Goal: Navigation & Orientation: Find specific page/section

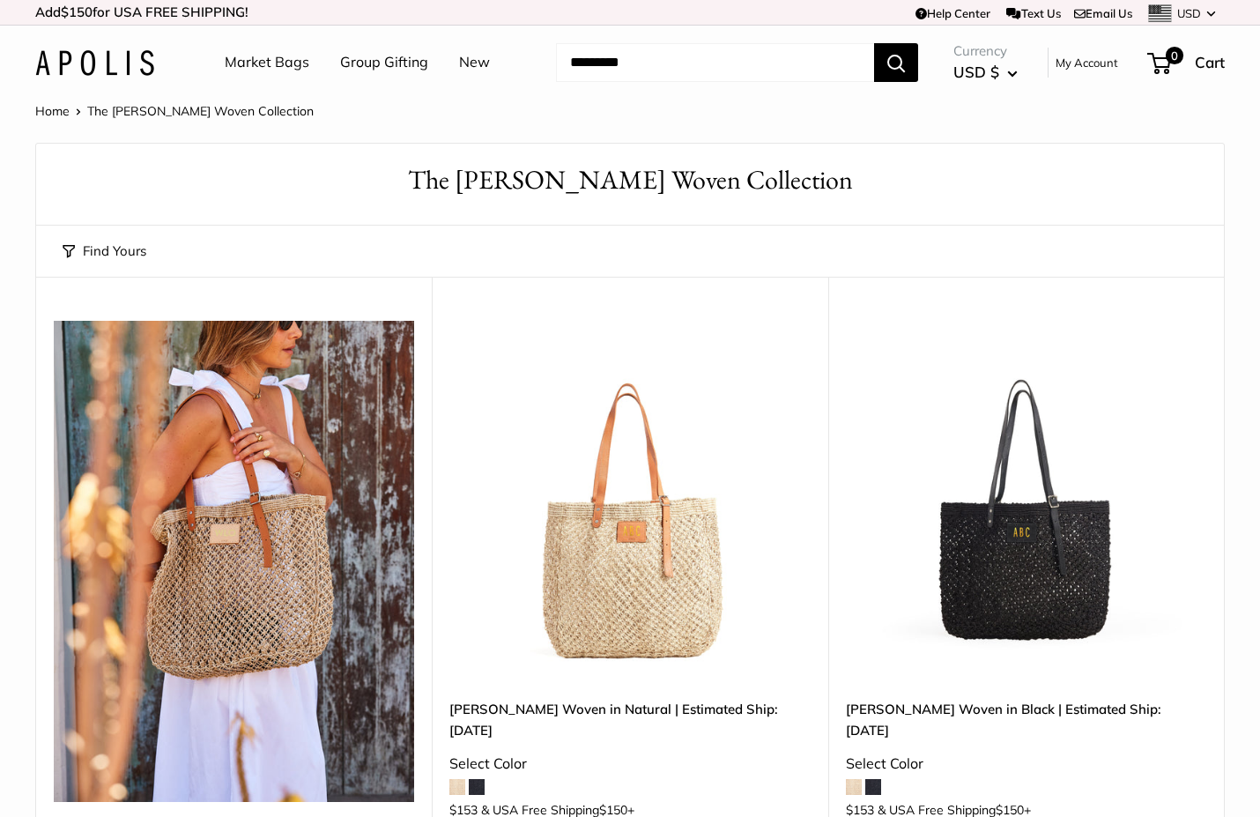
click at [276, 64] on link "Market Bags" at bounding box center [267, 62] width 85 height 26
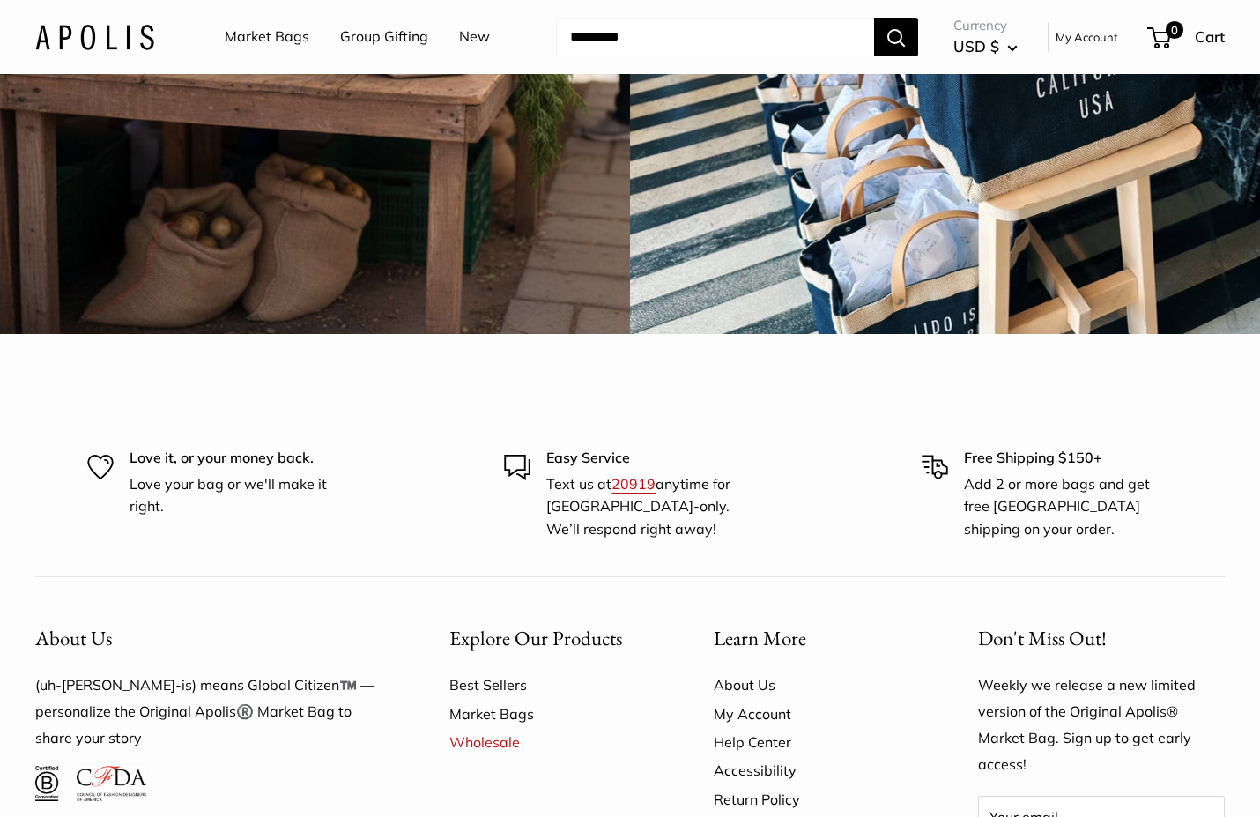
scroll to position [4728, 0]
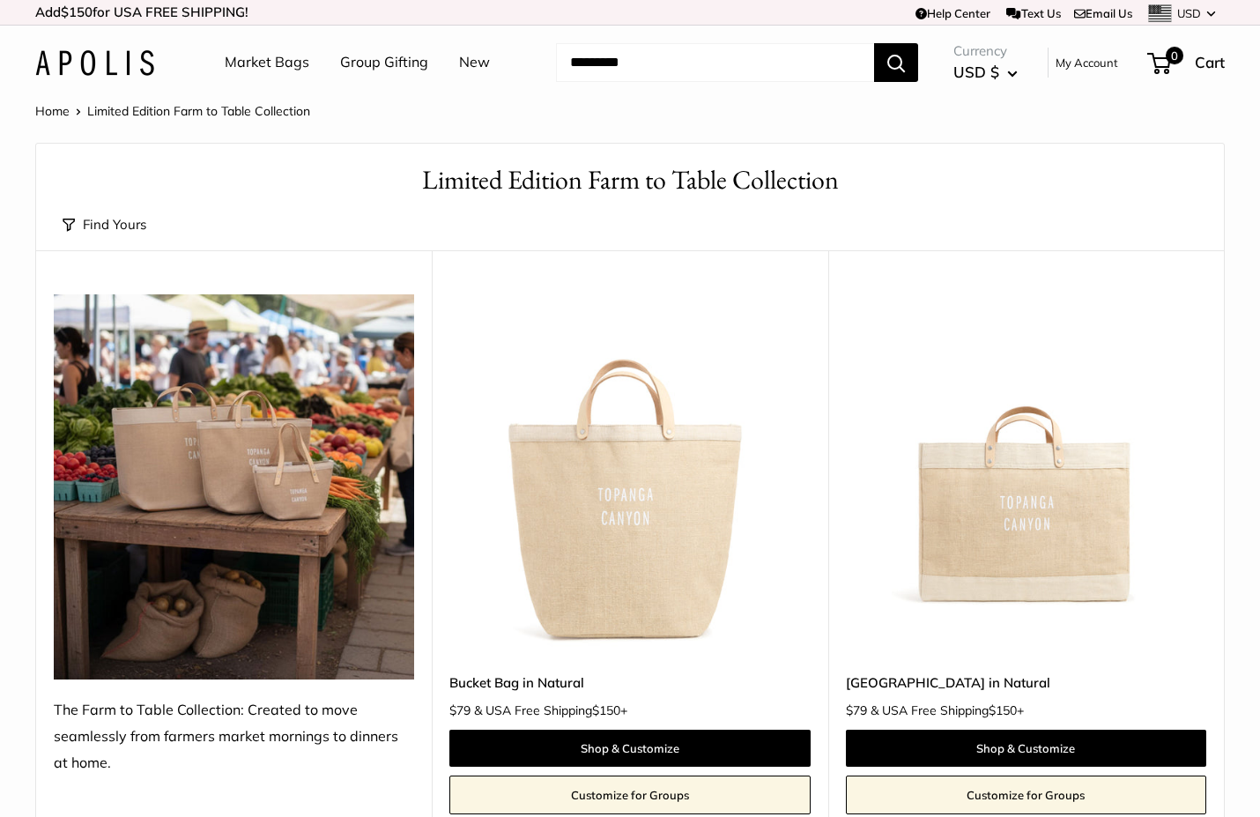
click at [277, 65] on link "Market Bags" at bounding box center [267, 62] width 85 height 26
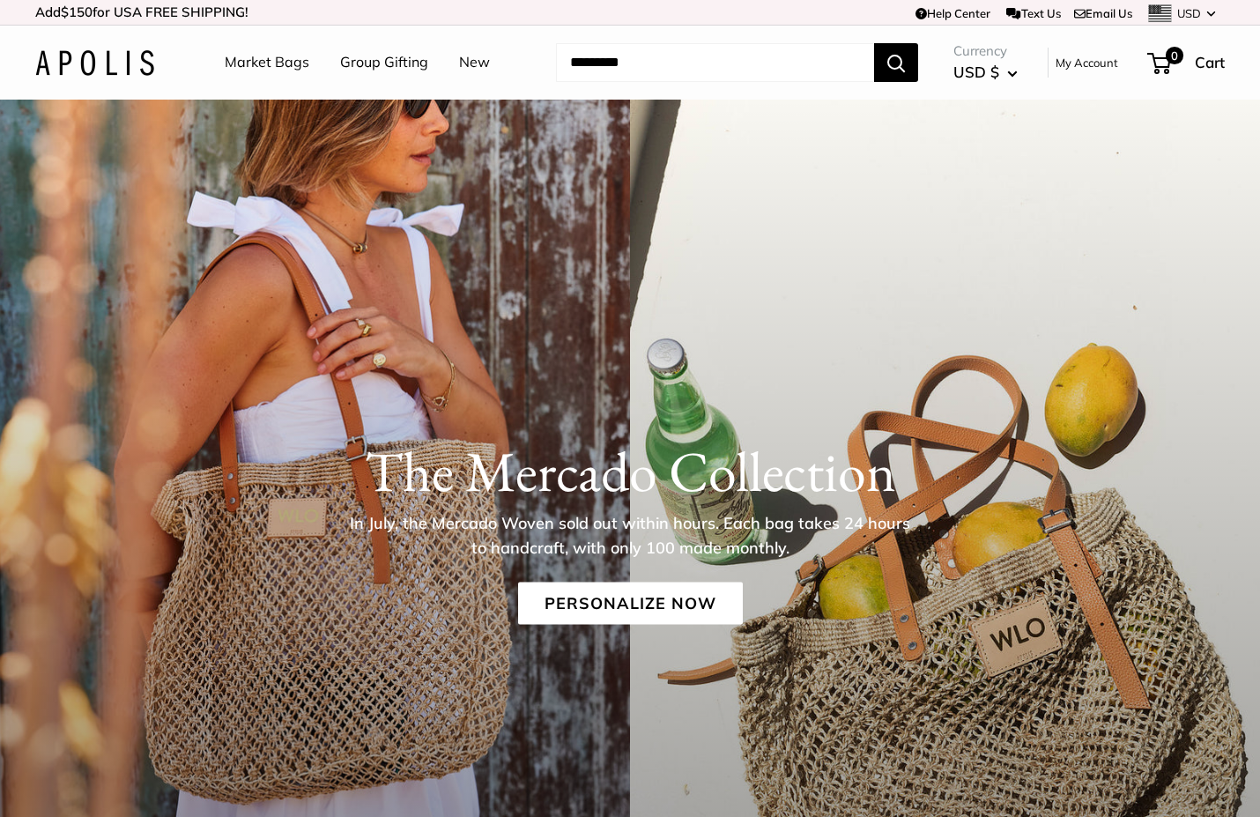
click at [129, 58] on img at bounding box center [94, 63] width 119 height 26
